Goal: Task Accomplishment & Management: Manage account settings

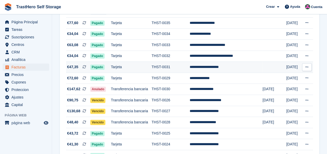
scroll to position [156, 0]
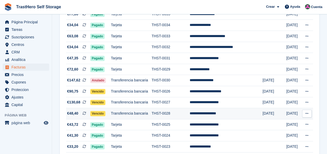
click at [169, 110] on td "THST-0028" at bounding box center [171, 113] width 38 height 11
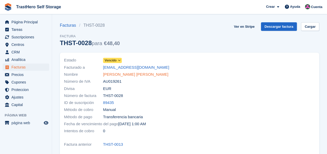
click at [108, 72] on link "Carlos Morales Vidal" at bounding box center [135, 75] width 65 height 6
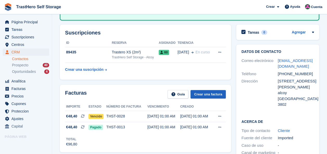
scroll to position [104, 0]
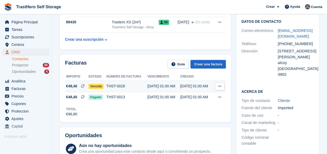
click at [143, 87] on div "THST-0028" at bounding box center [126, 86] width 41 height 5
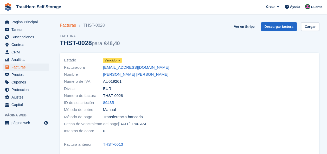
click at [69, 26] on link "Facturas" at bounding box center [69, 25] width 19 height 6
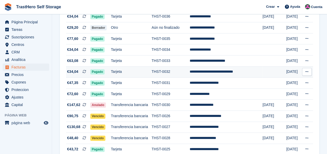
scroll to position [156, 0]
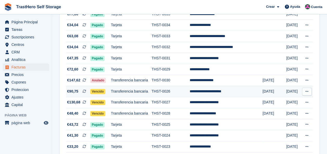
click at [167, 95] on td "THST-0026" at bounding box center [171, 91] width 38 height 11
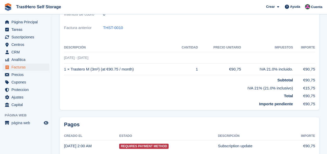
scroll to position [145, 0]
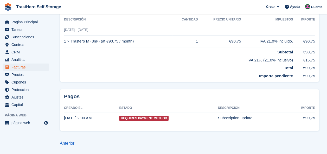
click at [127, 120] on span "Requires Payment Method" at bounding box center [143, 118] width 49 height 5
click at [169, 118] on td "Requires Payment Method" at bounding box center [168, 118] width 99 height 11
click at [208, 118] on td "Requires Payment Method" at bounding box center [168, 118] width 99 height 11
click at [250, 117] on td "Subscription update" at bounding box center [252, 118] width 69 height 11
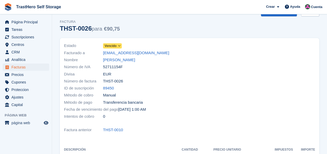
scroll to position [0, 0]
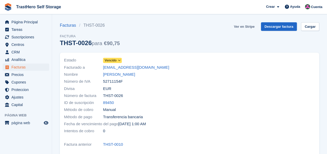
click at [251, 28] on link "Ver en Stripe" at bounding box center [244, 26] width 25 height 9
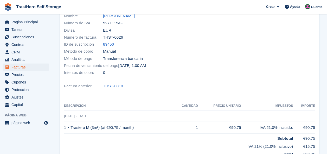
scroll to position [52, 0]
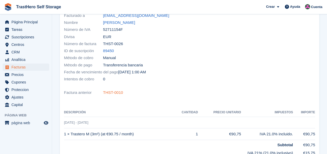
click at [111, 93] on link "THST-0010" at bounding box center [113, 93] width 20 height 6
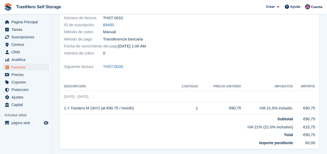
scroll to position [145, 0]
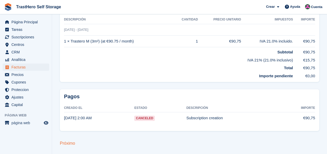
click at [72, 145] on link "Próximo" at bounding box center [67, 143] width 15 height 4
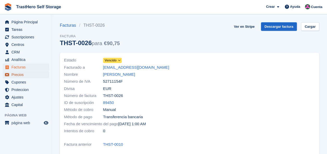
click at [26, 74] on span "Precios" at bounding box center [26, 74] width 31 height 7
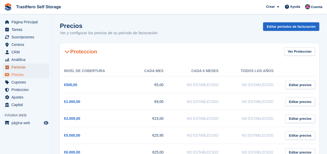
click at [25, 69] on span "Facturas" at bounding box center [26, 67] width 31 height 7
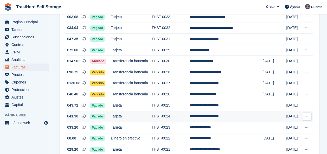
scroll to position [182, 0]
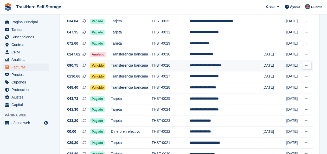
click at [305, 67] on icon at bounding box center [306, 65] width 3 height 3
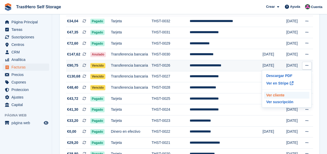
click at [273, 97] on p "Ver cliente" at bounding box center [286, 95] width 45 height 7
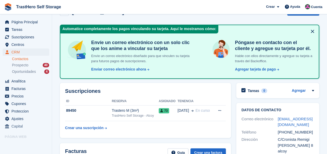
scroll to position [26, 0]
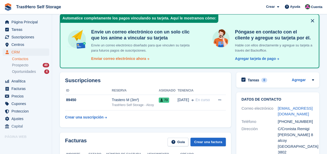
click at [136, 61] on div "Enviar correo electrónico ahora" at bounding box center [118, 58] width 55 height 5
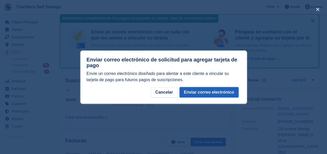
click at [214, 91] on button "Enviar correo electrónico" at bounding box center [208, 92] width 59 height 10
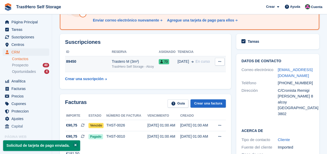
scroll to position [78, 0]
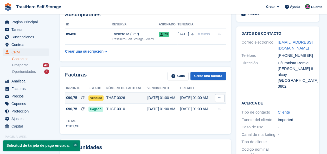
click at [218, 96] on button at bounding box center [220, 98] width 10 height 8
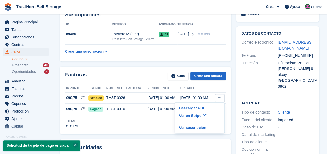
click at [126, 125] on div "Total €181,50" at bounding box center [145, 122] width 161 height 14
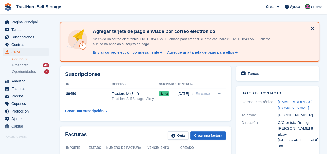
scroll to position [0, 0]
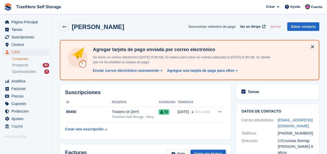
click at [218, 28] on button "Sincronizar métodos de pago" at bounding box center [211, 26] width 47 height 9
click at [66, 28] on link at bounding box center [64, 26] width 9 height 9
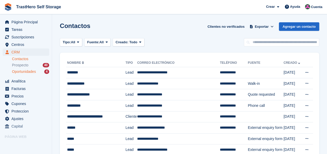
click at [43, 71] on div "Oportunidades 4" at bounding box center [30, 71] width 37 height 5
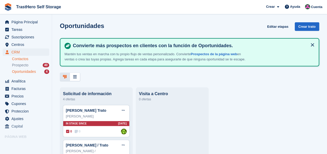
click at [36, 60] on link "Contactos" at bounding box center [30, 59] width 37 height 5
